Goal: Task Accomplishment & Management: Manage account settings

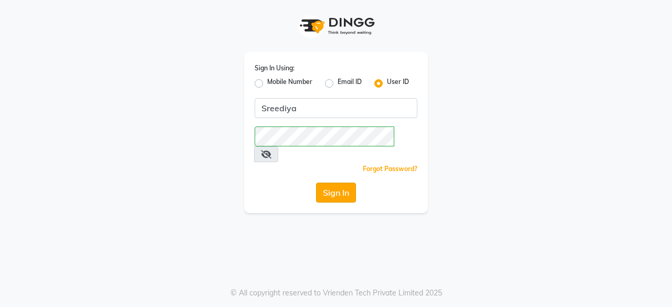
click at [340, 183] on button "Sign In" at bounding box center [336, 193] width 40 height 20
click at [339, 183] on button "Sign In" at bounding box center [336, 193] width 40 height 20
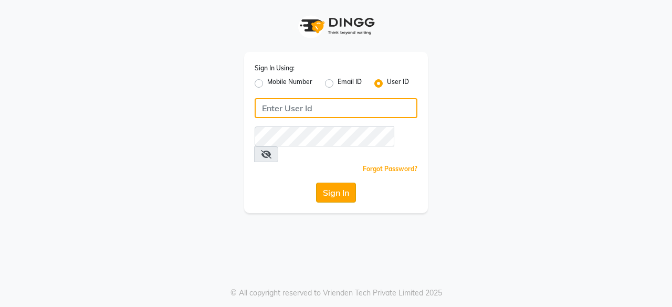
type input "Sreediya"
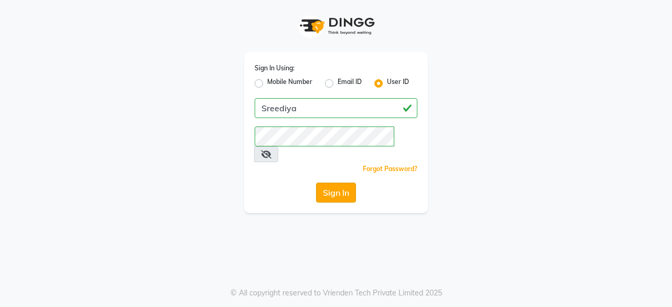
click at [349, 183] on button "Sign In" at bounding box center [336, 193] width 40 height 20
